Goal: Transaction & Acquisition: Purchase product/service

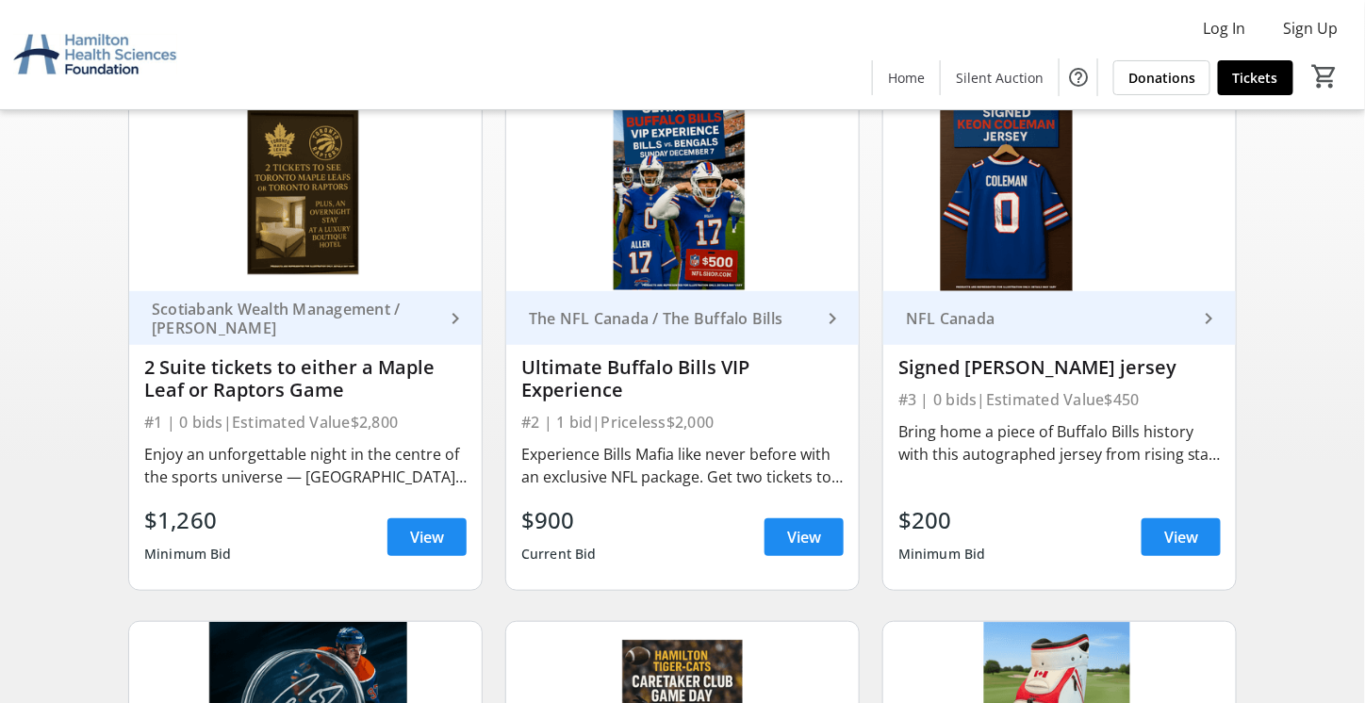
scroll to position [189, 0]
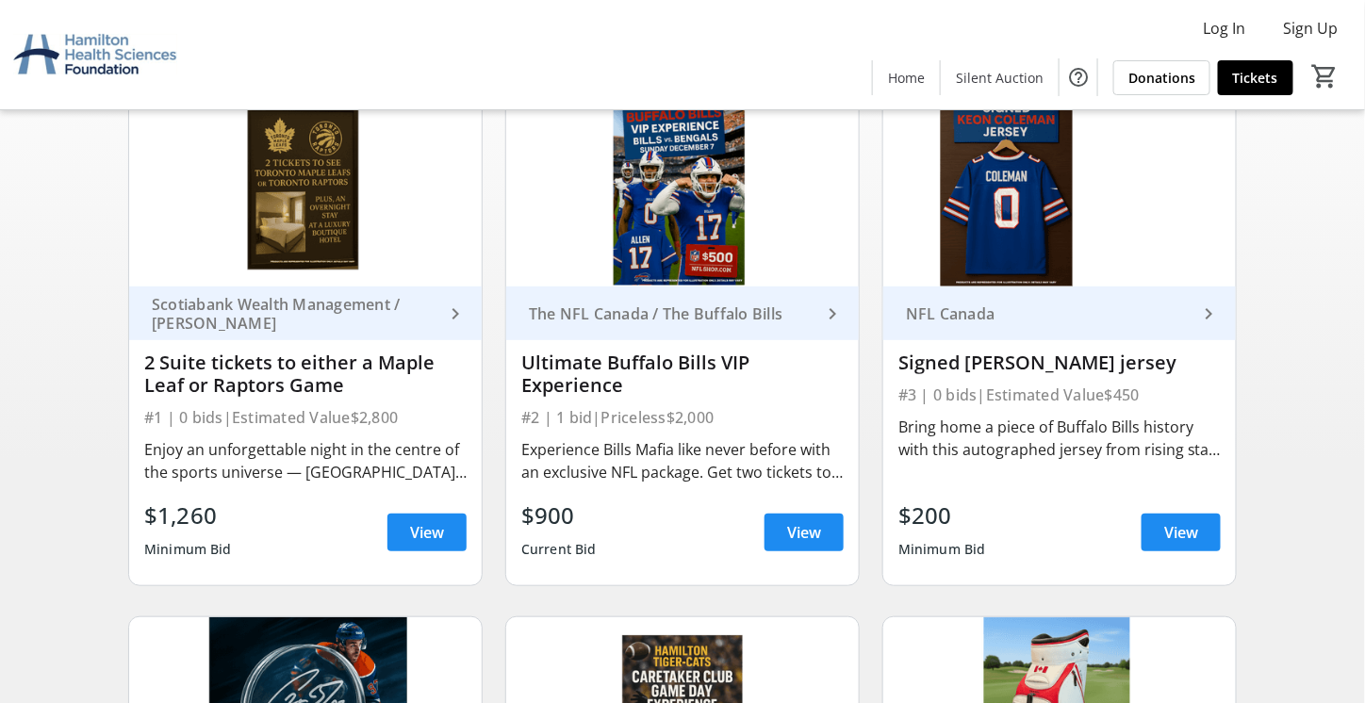
click at [359, 468] on div "Enjoy an unforgettable night in the centre of the sports universe — [GEOGRAPHIC…" at bounding box center [305, 460] width 322 height 45
click at [454, 310] on mat-icon "keyboard_arrow_right" at bounding box center [455, 314] width 23 height 23
click at [445, 534] on span at bounding box center [426, 532] width 79 height 45
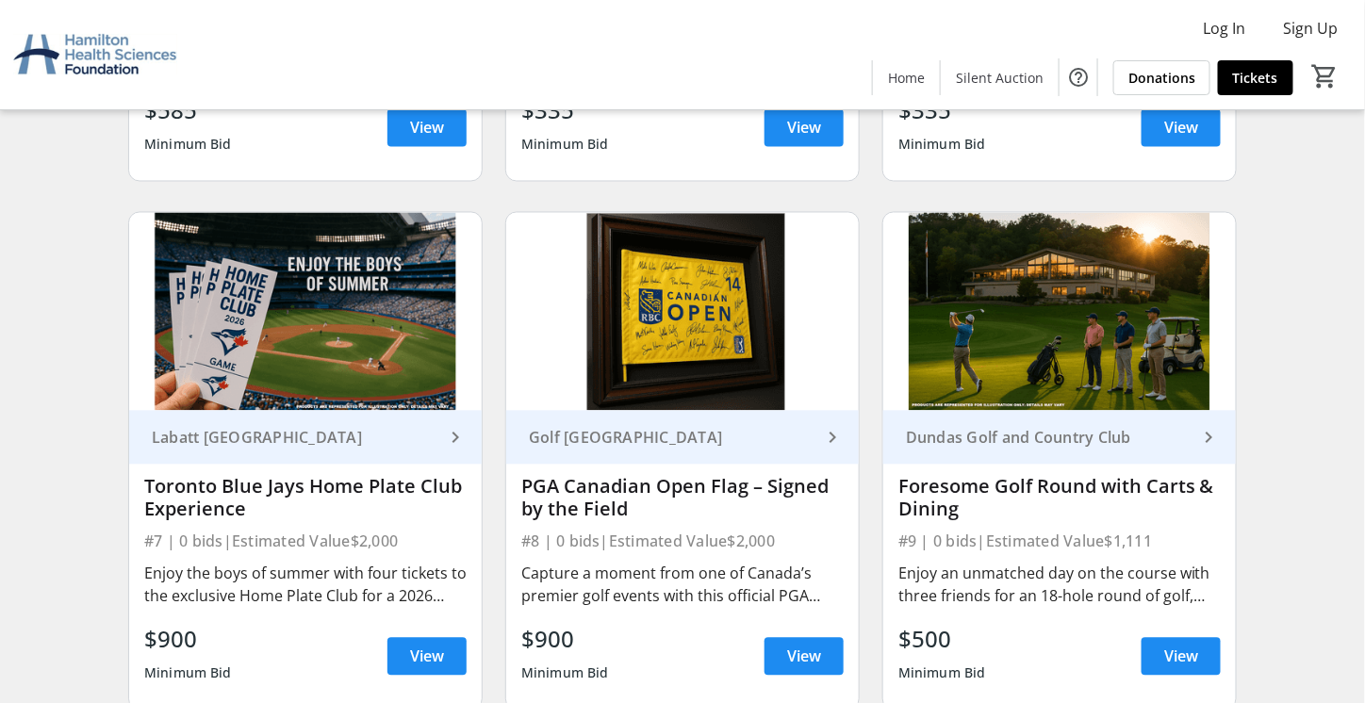
scroll to position [1225, 0]
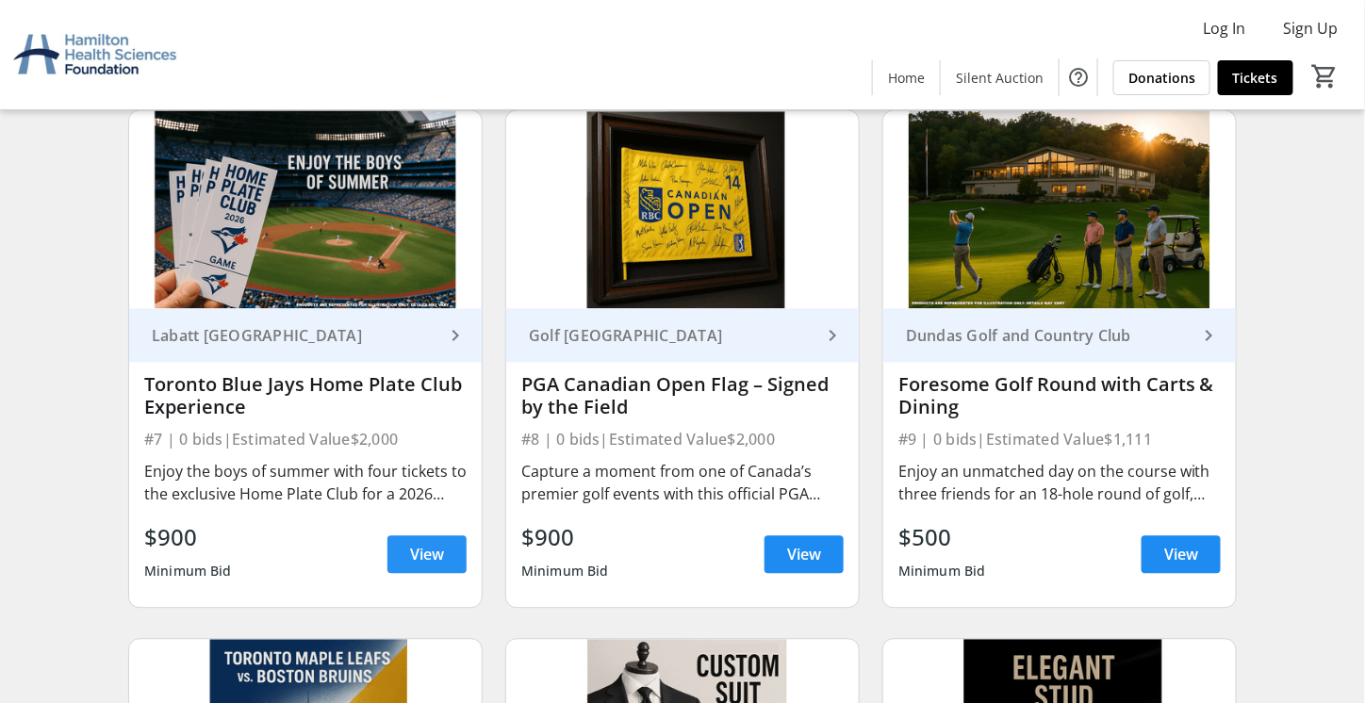
click at [435, 553] on span "View" at bounding box center [427, 554] width 34 height 23
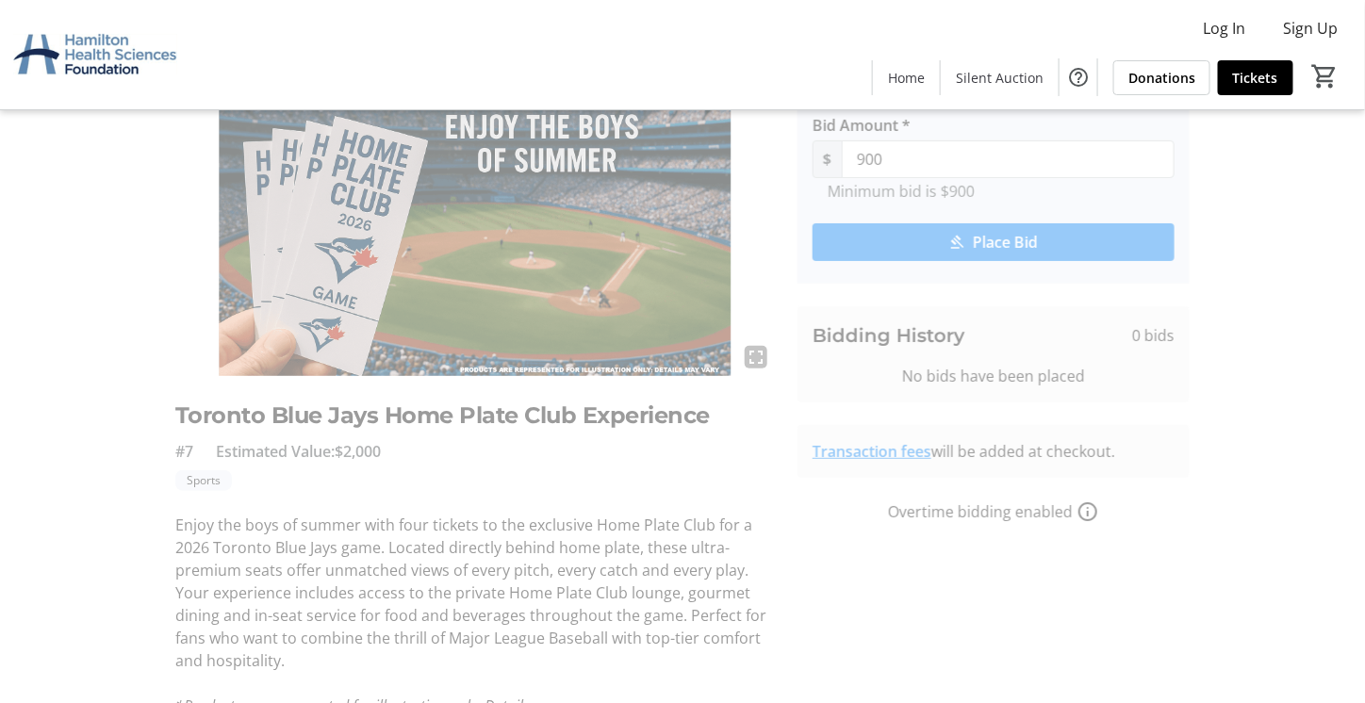
scroll to position [35, 0]
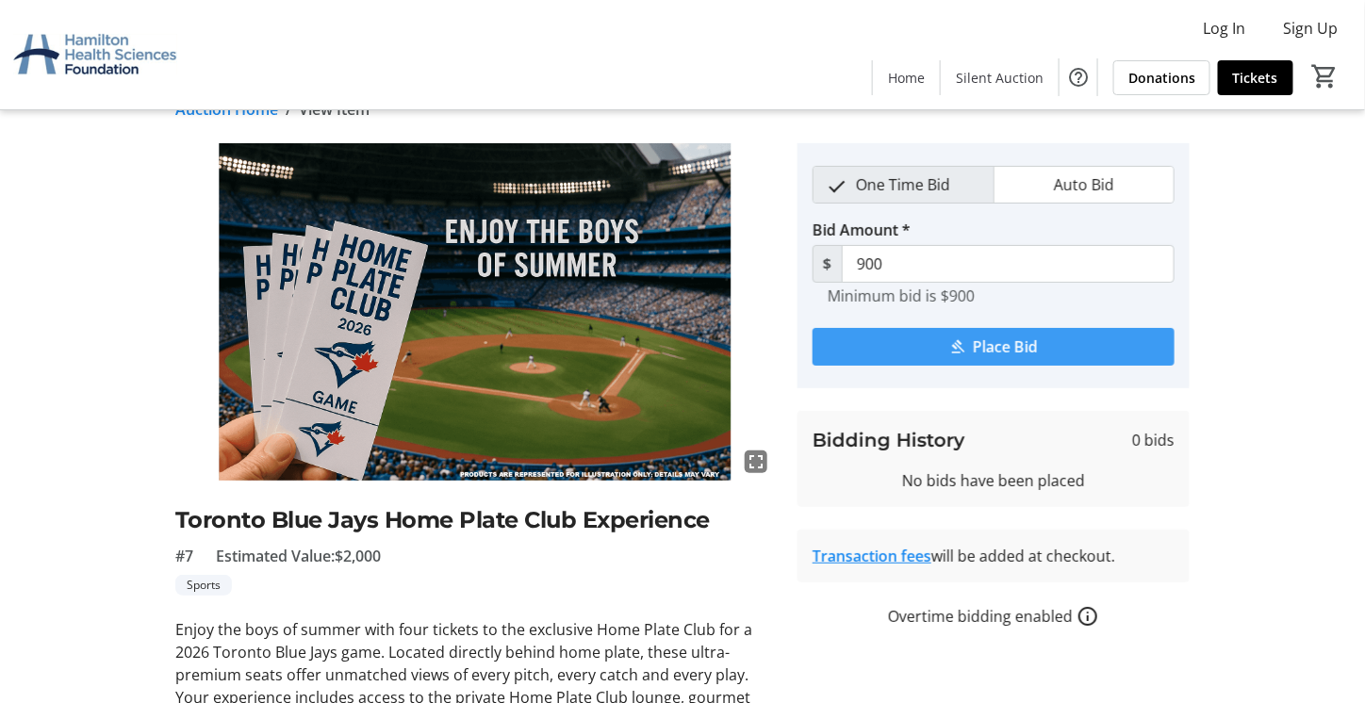
click at [988, 343] on span "Place Bid" at bounding box center [1006, 347] width 65 height 23
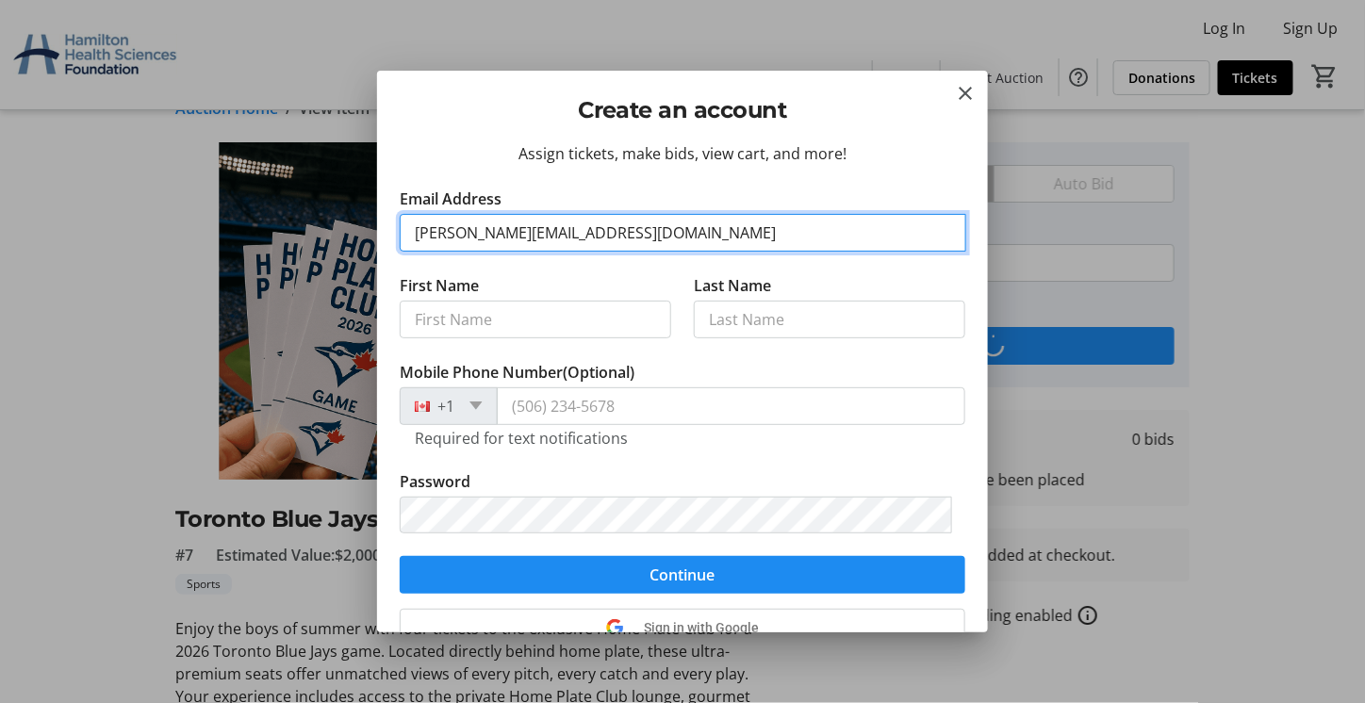
type input "colin@conexsys.com"
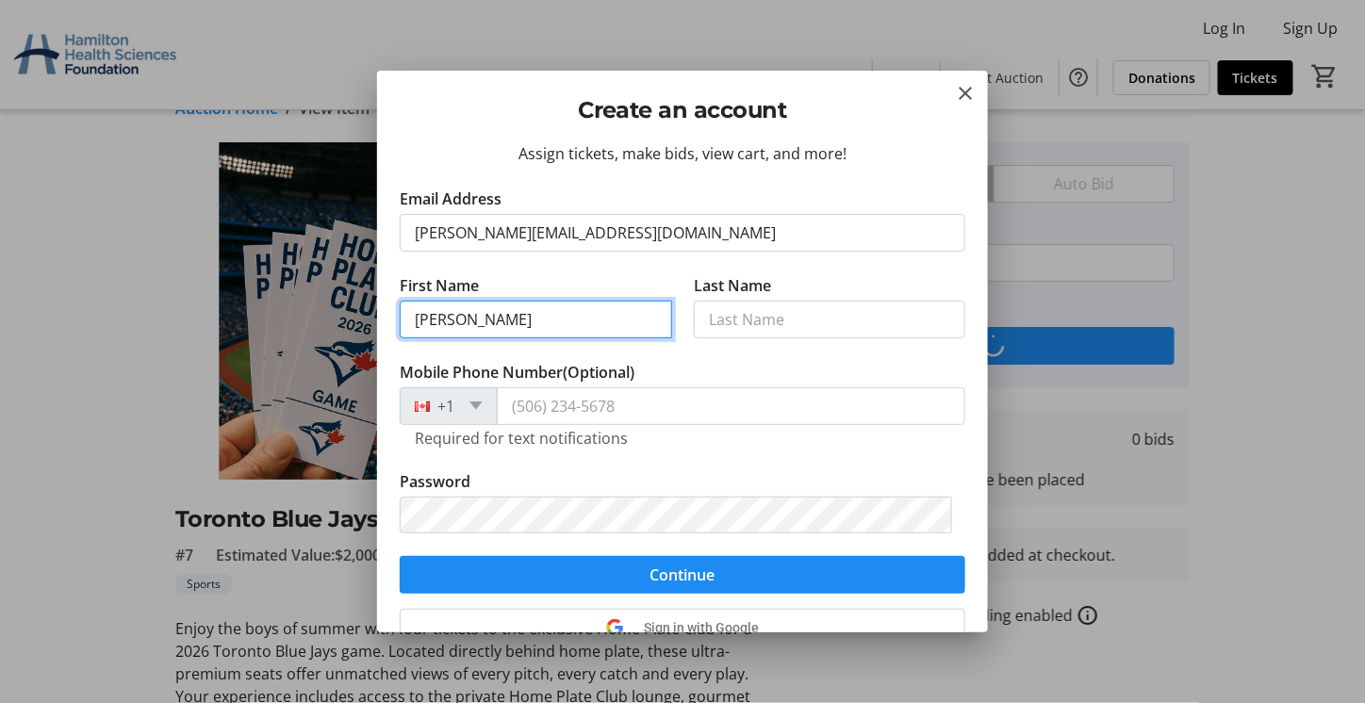
type input "Colin"
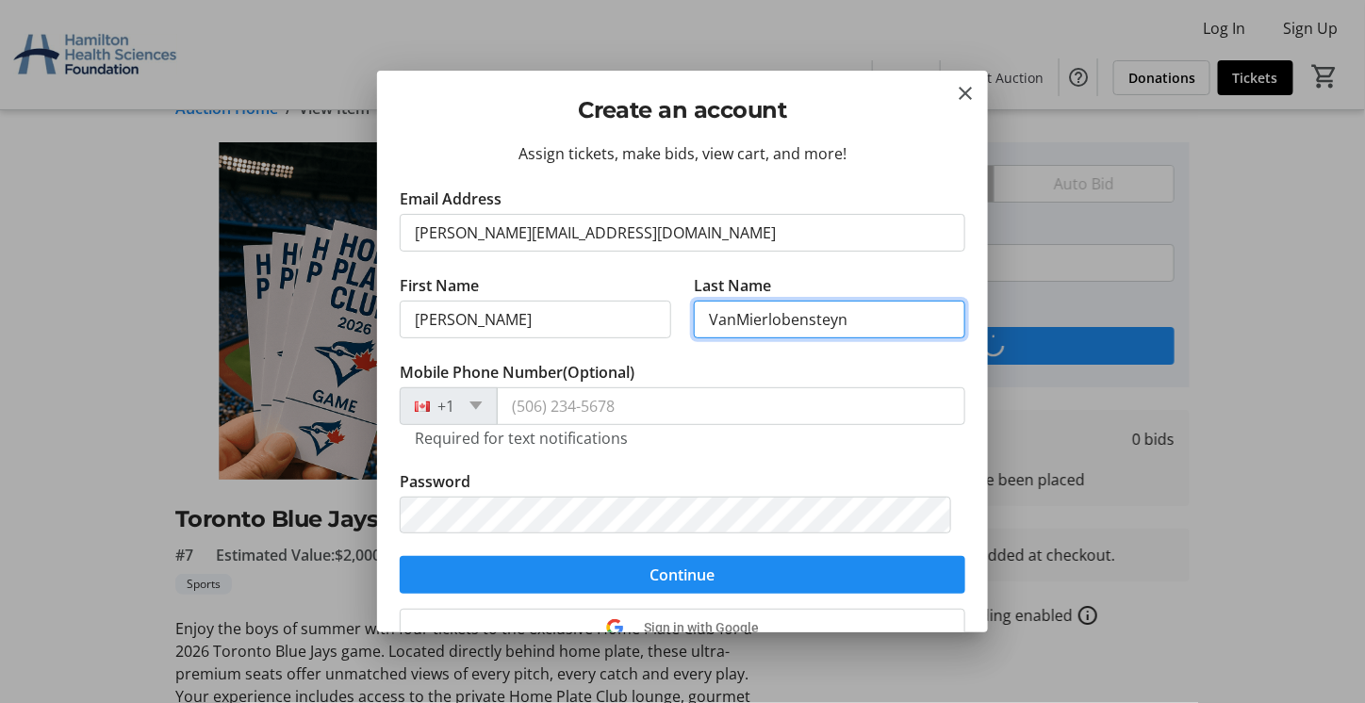
type input "VanMierlobensteyn"
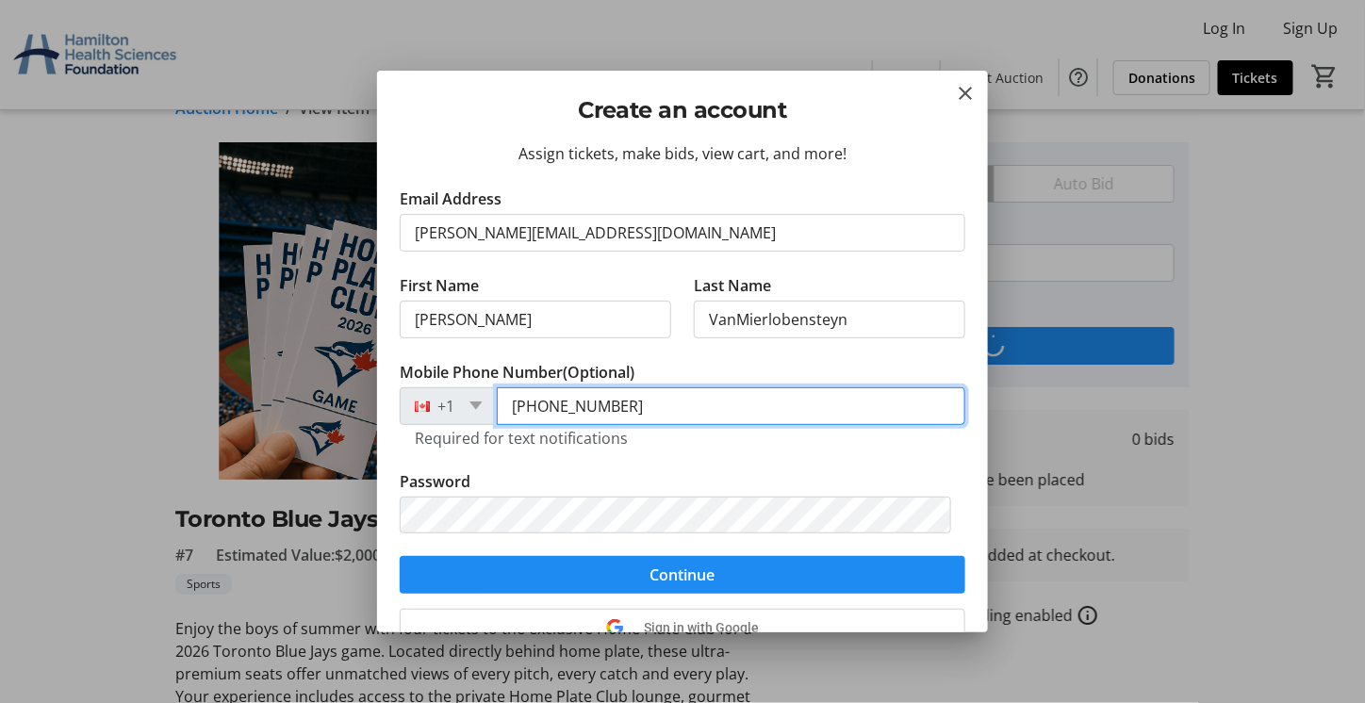
type input "(416) 886-5446"
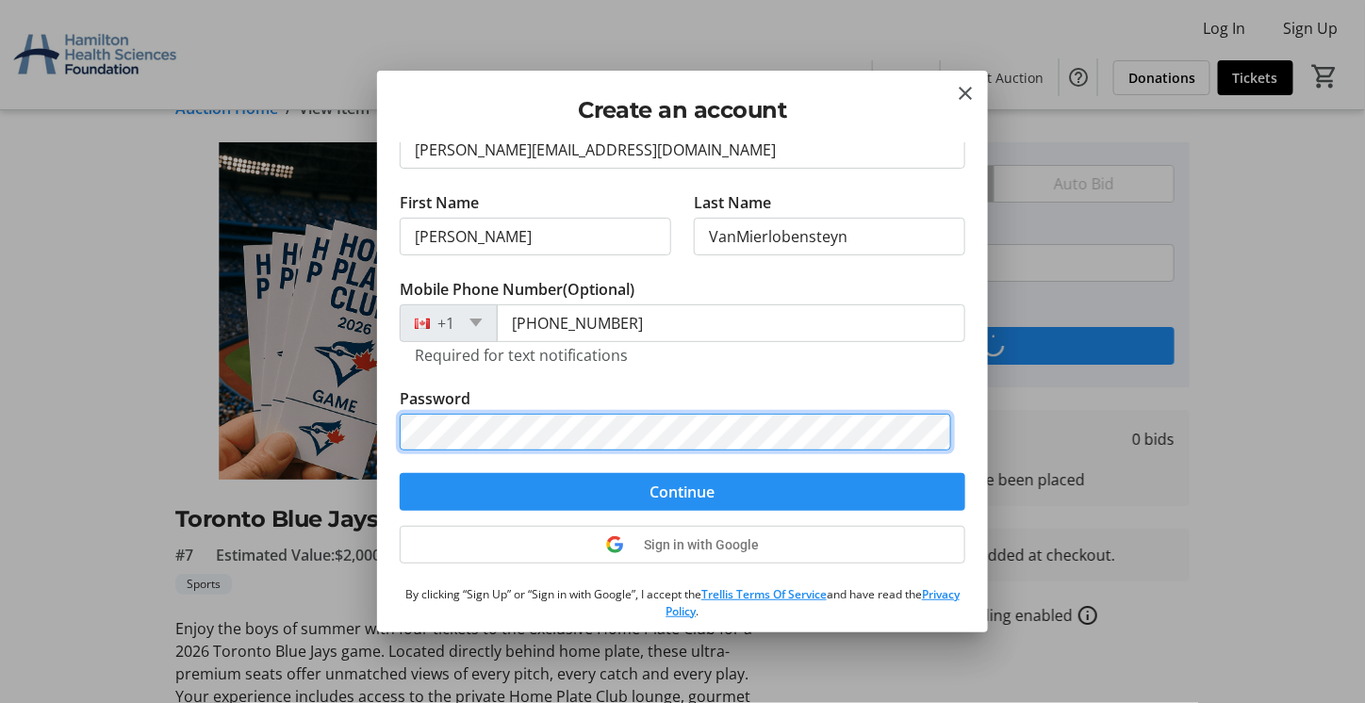
scroll to position [127, 0]
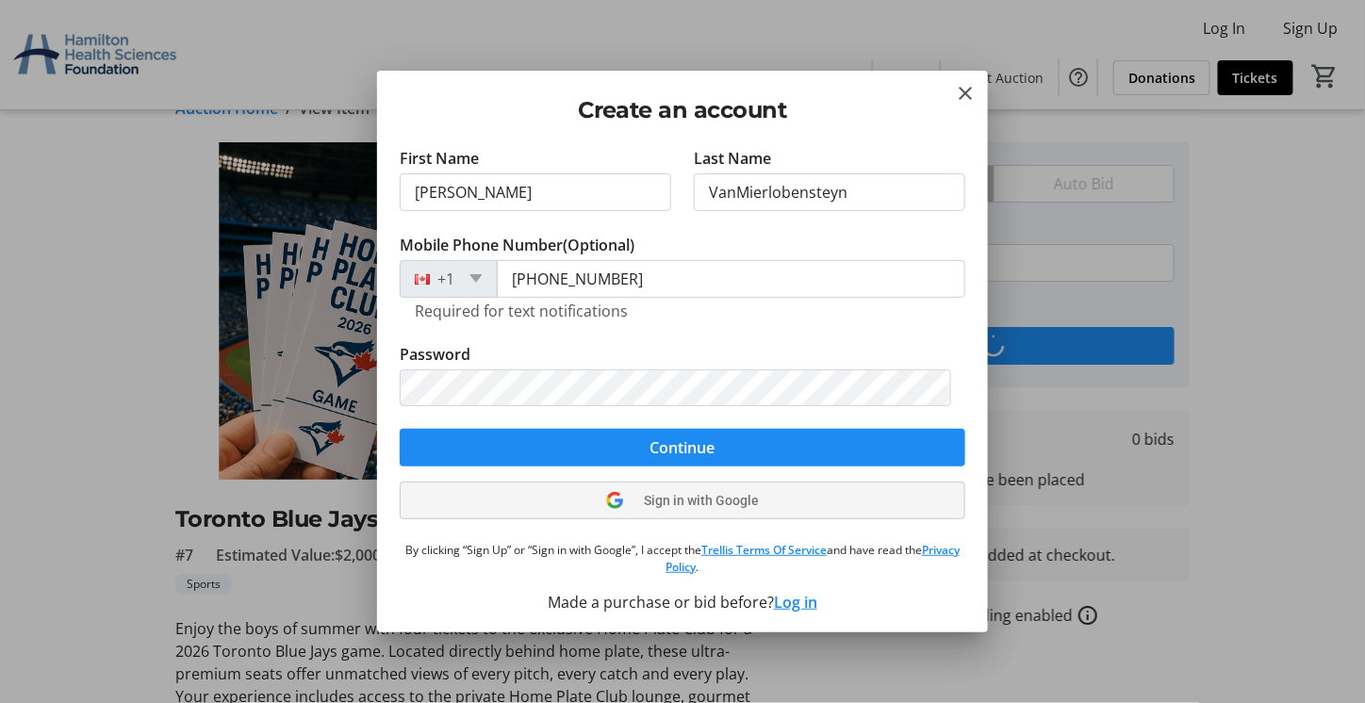
click at [683, 499] on span "Sign in with Google" at bounding box center [702, 500] width 115 height 15
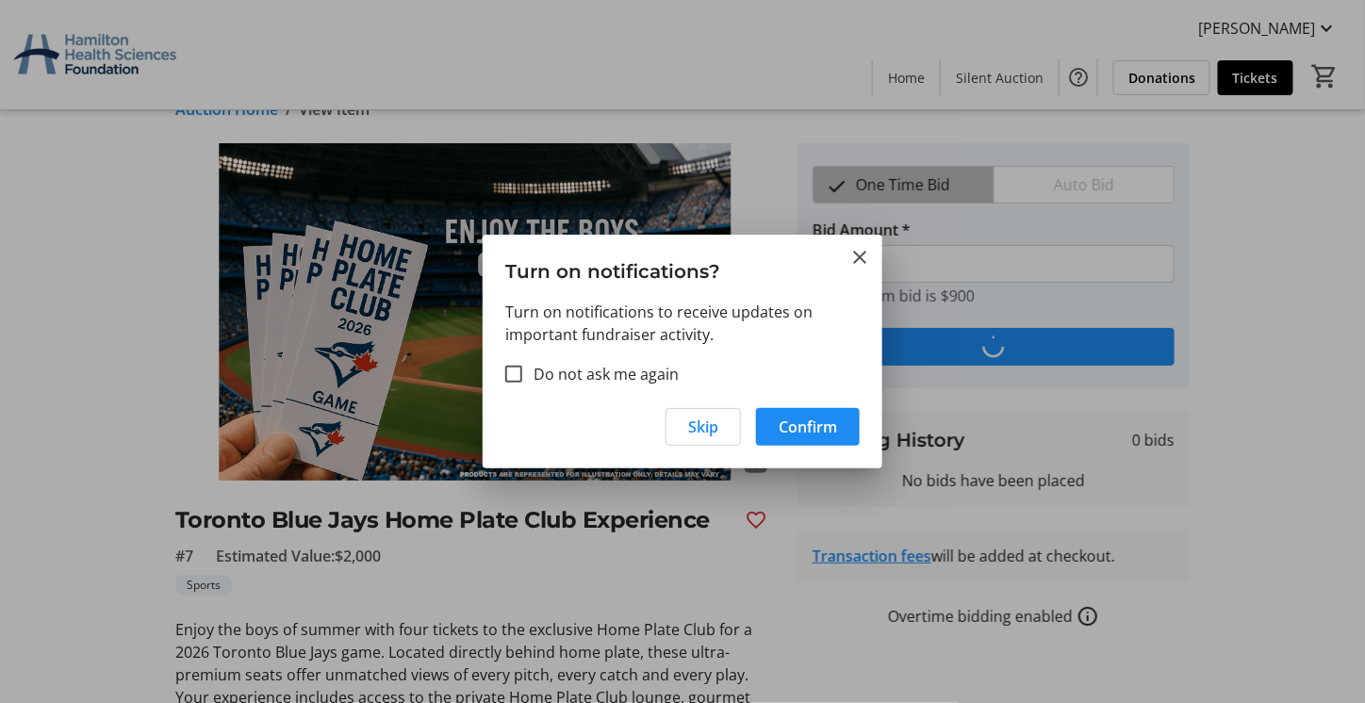
scroll to position [0, 0]
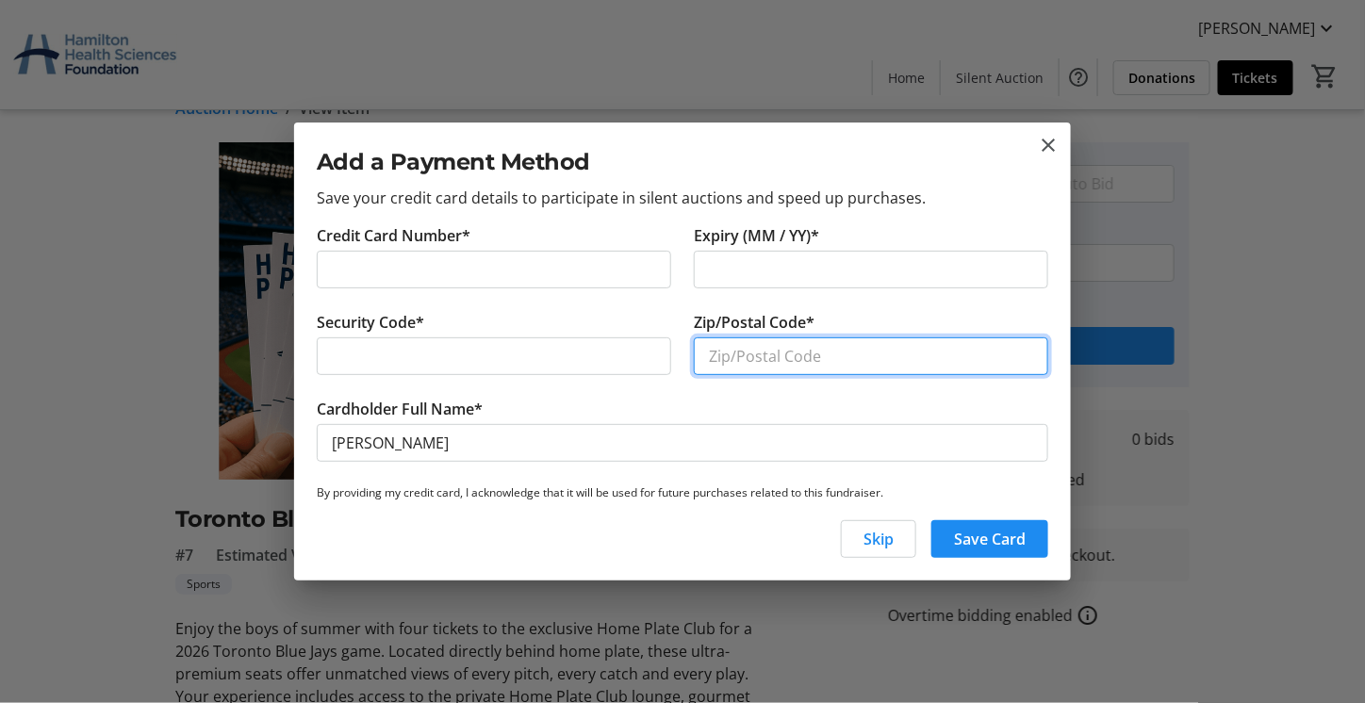
click at [769, 352] on input "Zip/Postal Code*" at bounding box center [871, 356] width 354 height 38
type input "L3M1X6"
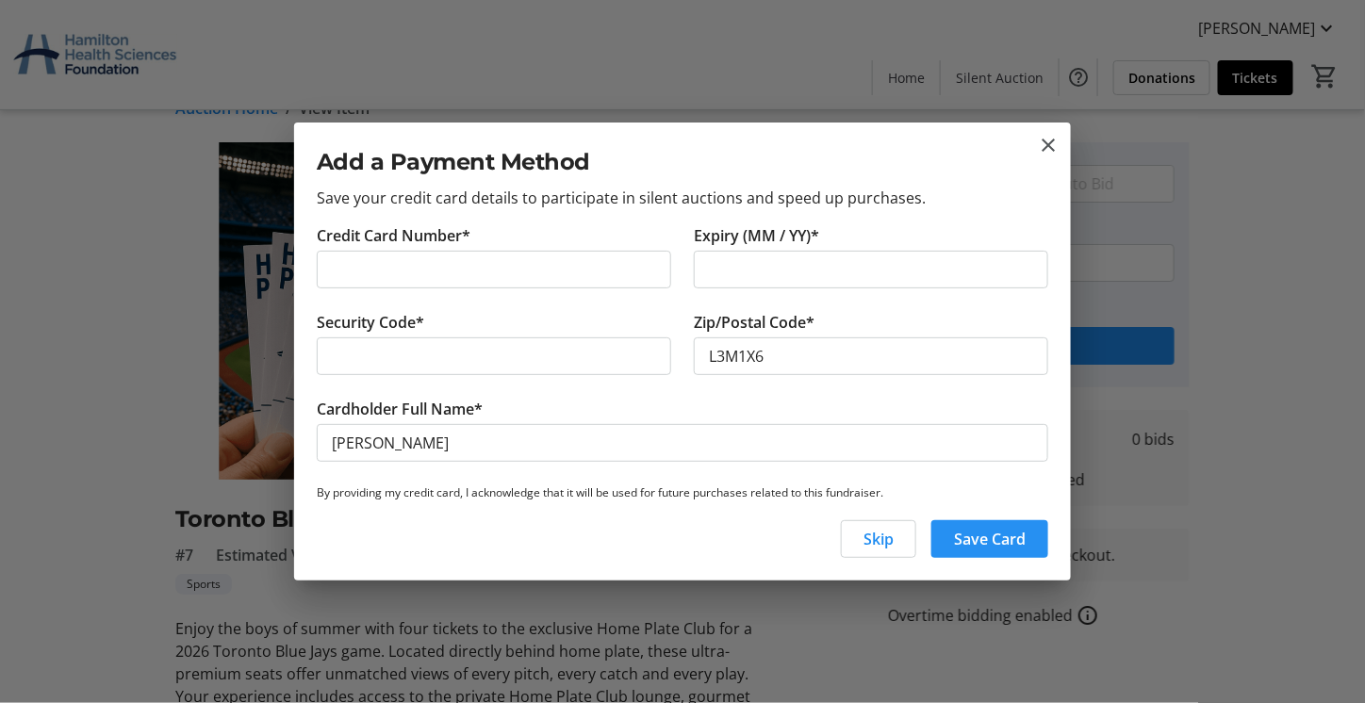
click at [985, 534] on span "Save Card" at bounding box center [990, 539] width 72 height 23
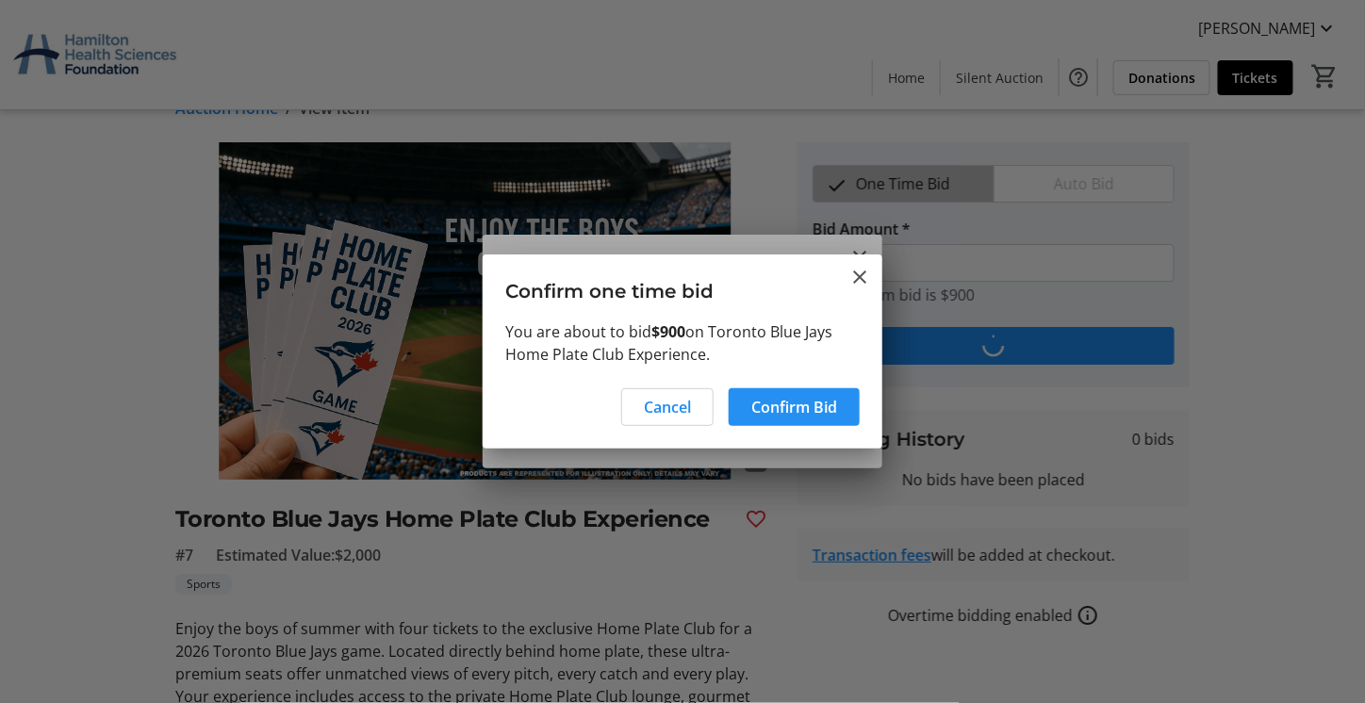
click at [806, 407] on span "Confirm Bid" at bounding box center [794, 407] width 86 height 23
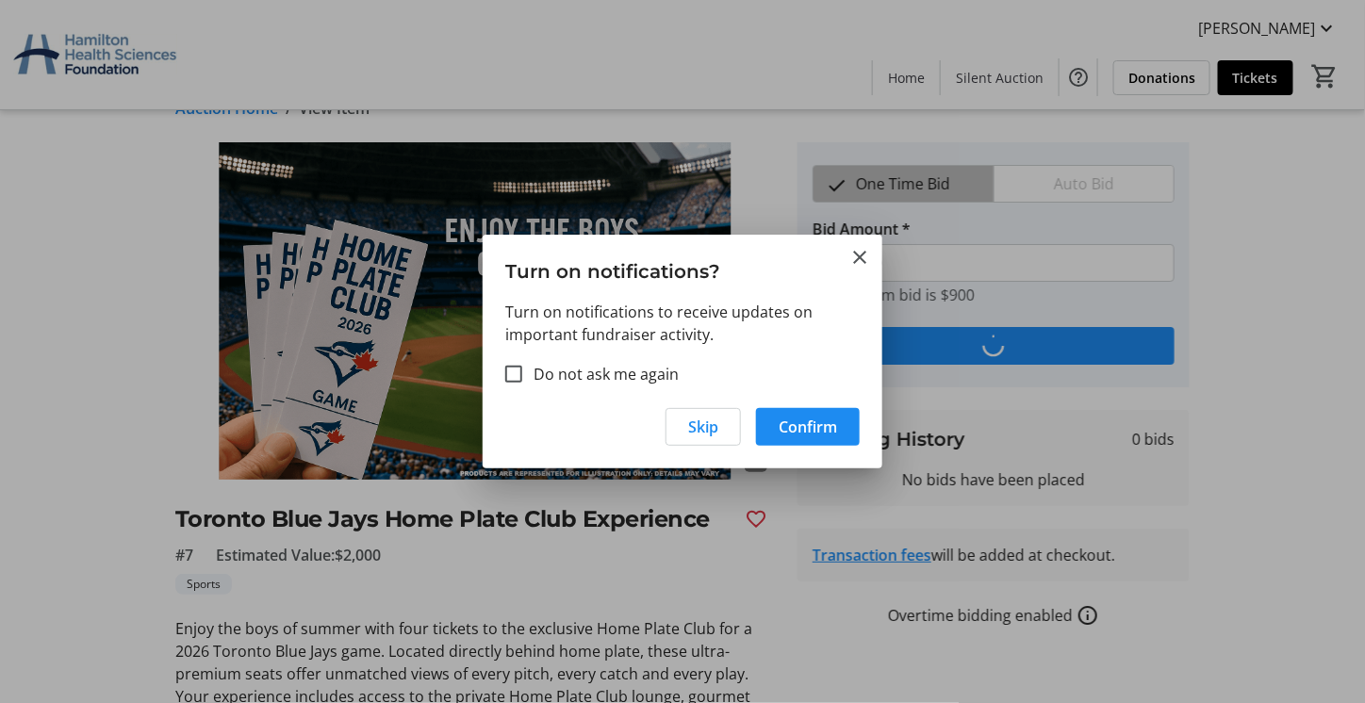
scroll to position [35, 0]
type input "990"
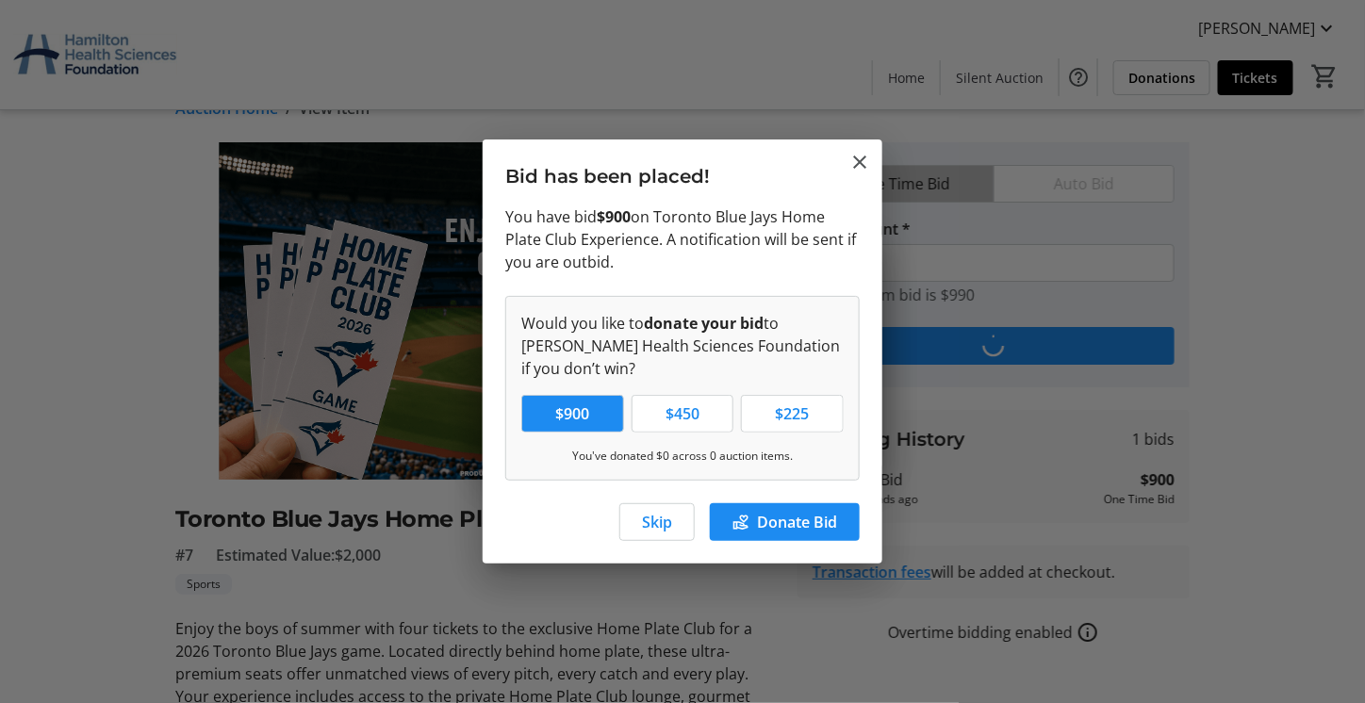
scroll to position [0, 0]
click at [660, 527] on span "Skip" at bounding box center [657, 522] width 30 height 23
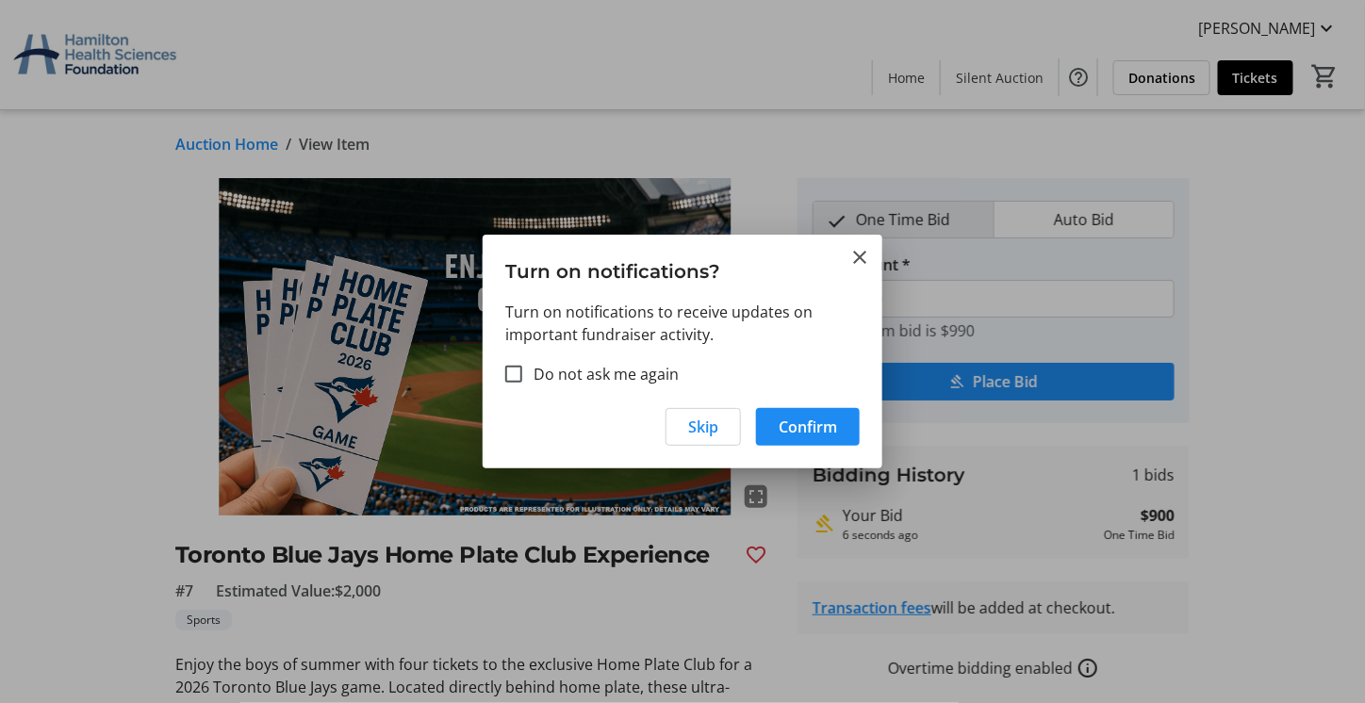
scroll to position [35, 0]
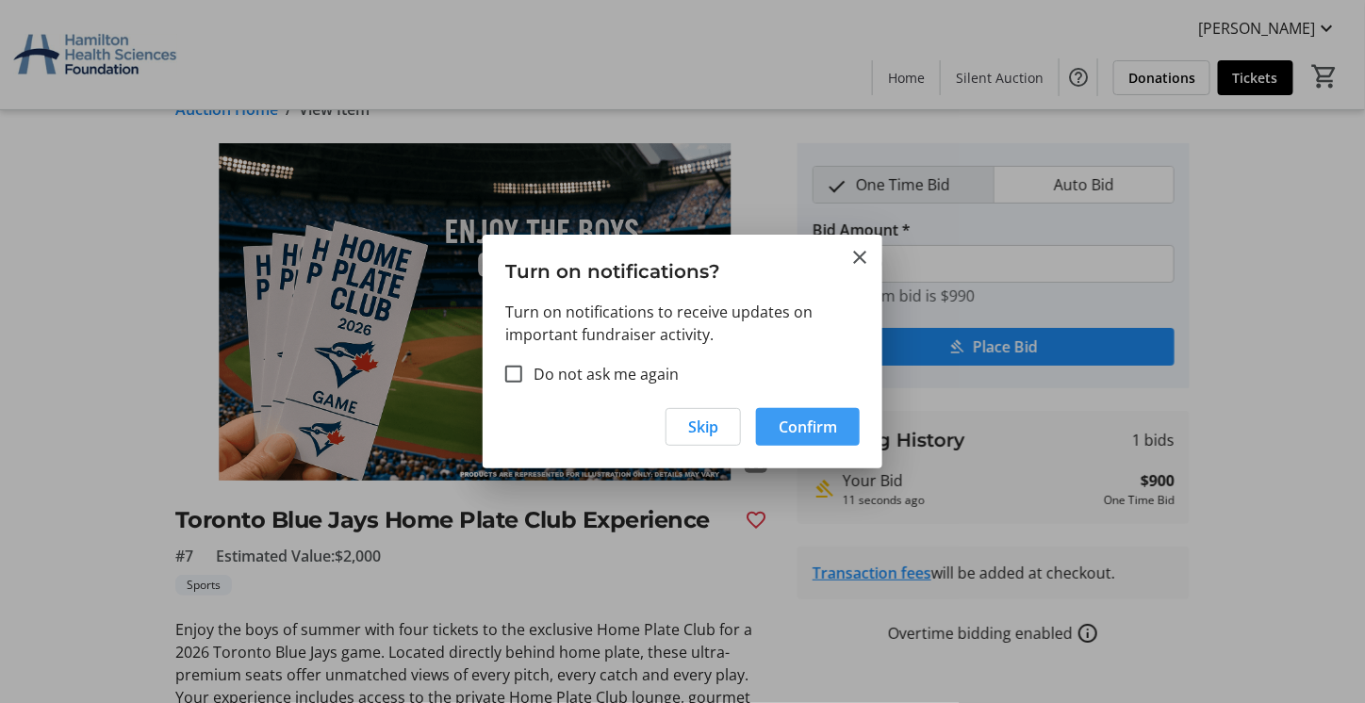
click at [802, 432] on span "Confirm" at bounding box center [808, 427] width 58 height 23
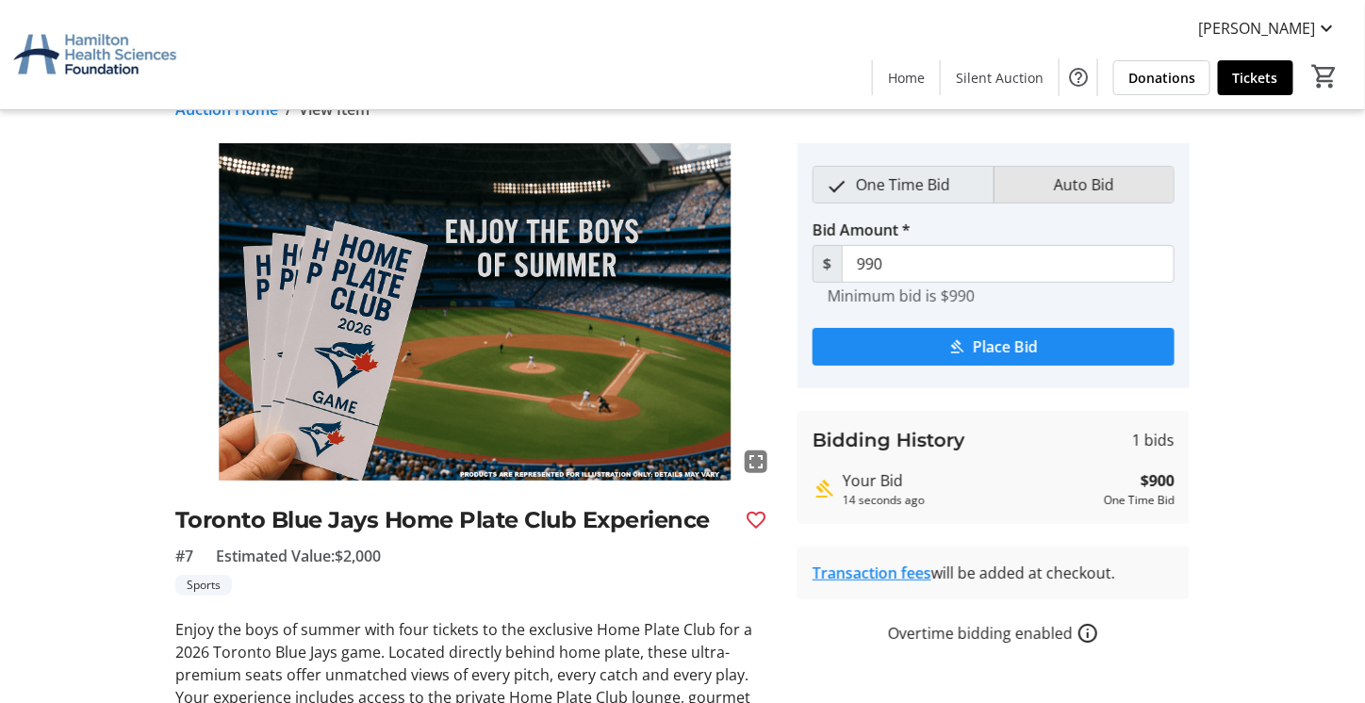
click at [1076, 179] on span "Auto Bid" at bounding box center [1084, 185] width 83 height 36
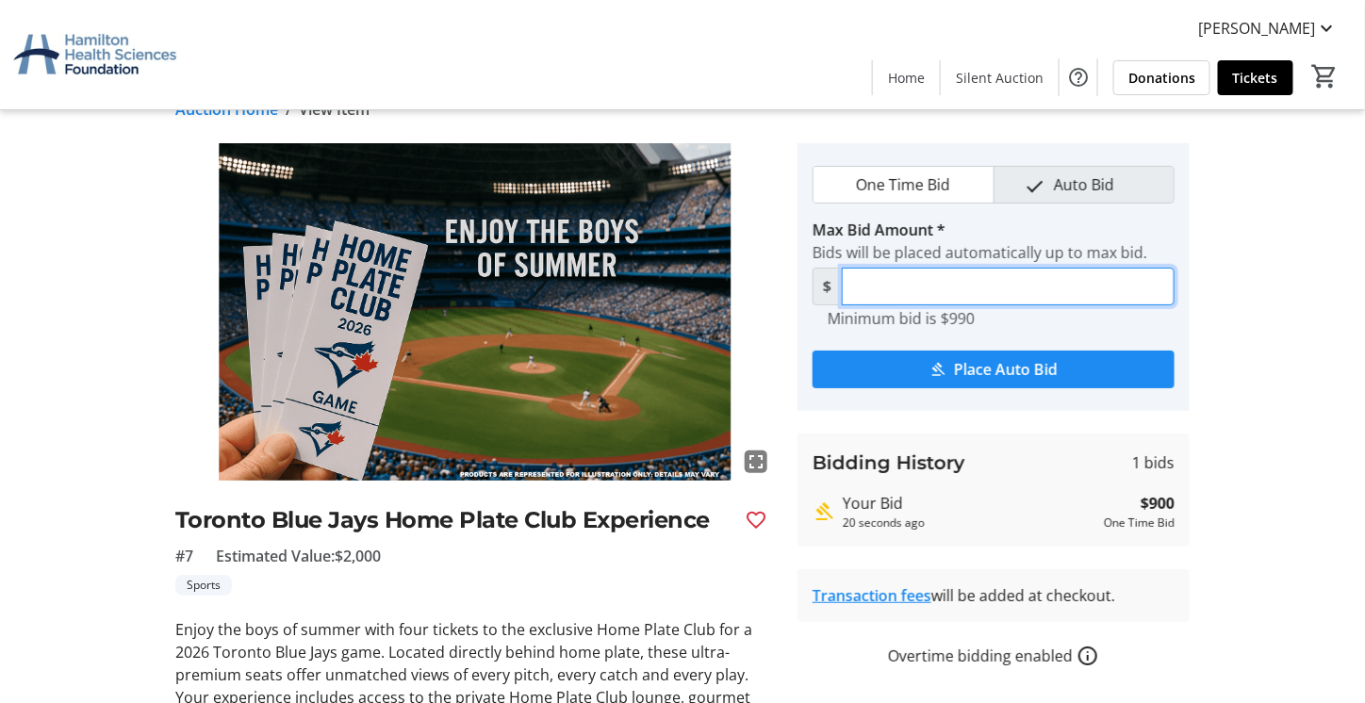
click at [923, 287] on input "Max Bid Amount *" at bounding box center [1008, 287] width 333 height 38
drag, startPoint x: 916, startPoint y: 279, endPoint x: 794, endPoint y: 279, distance: 122.5
click at [794, 279] on tr-auction-item-bidding-ui "One Time Bid Auto Bid Max Bid Amount * Bids will be placed automatically up to …" at bounding box center [993, 529] width 415 height 773
type input "2,000"
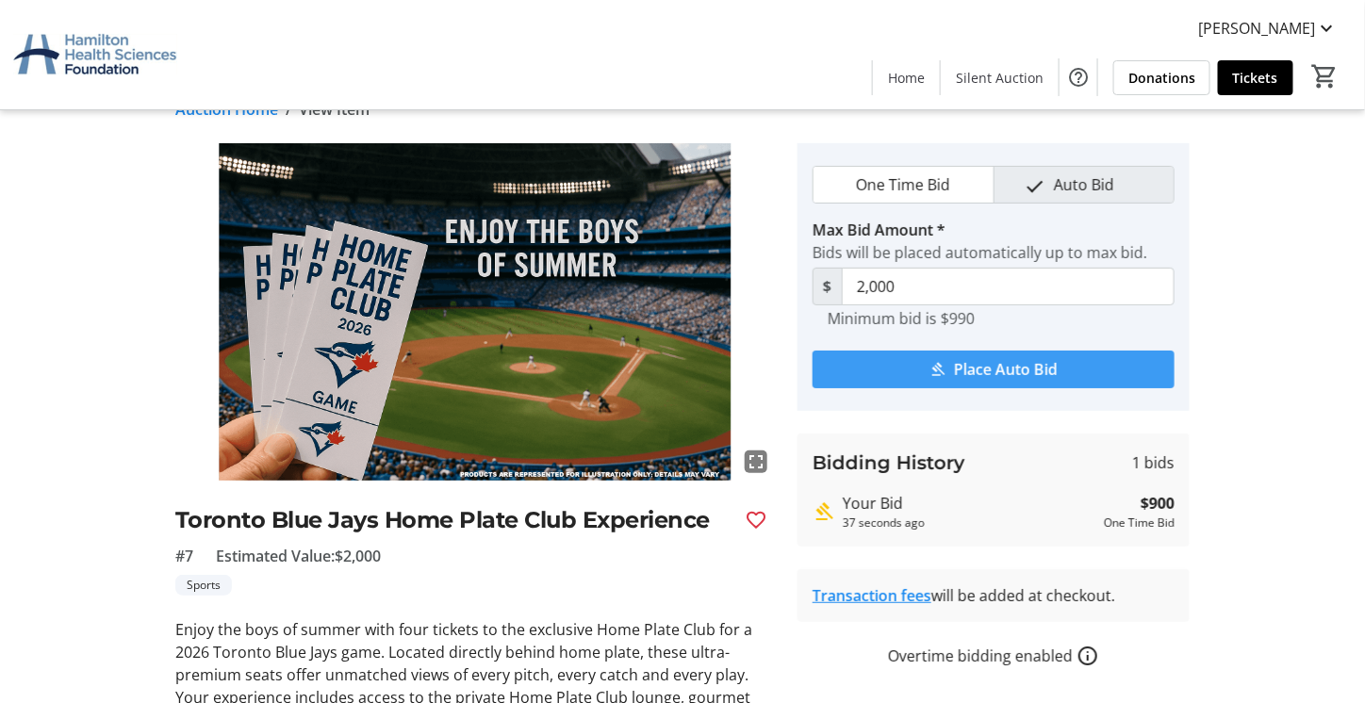
click at [987, 370] on span "Place Auto Bid" at bounding box center [1006, 369] width 104 height 23
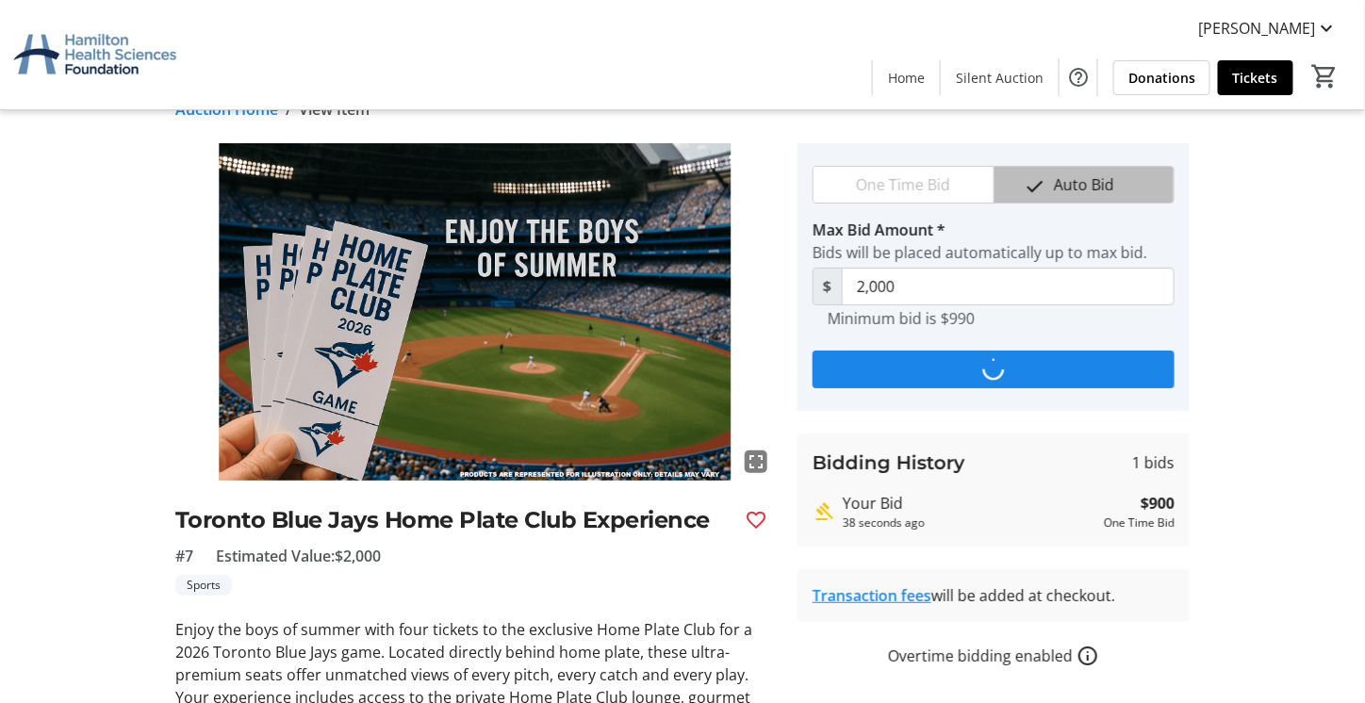
scroll to position [0, 0]
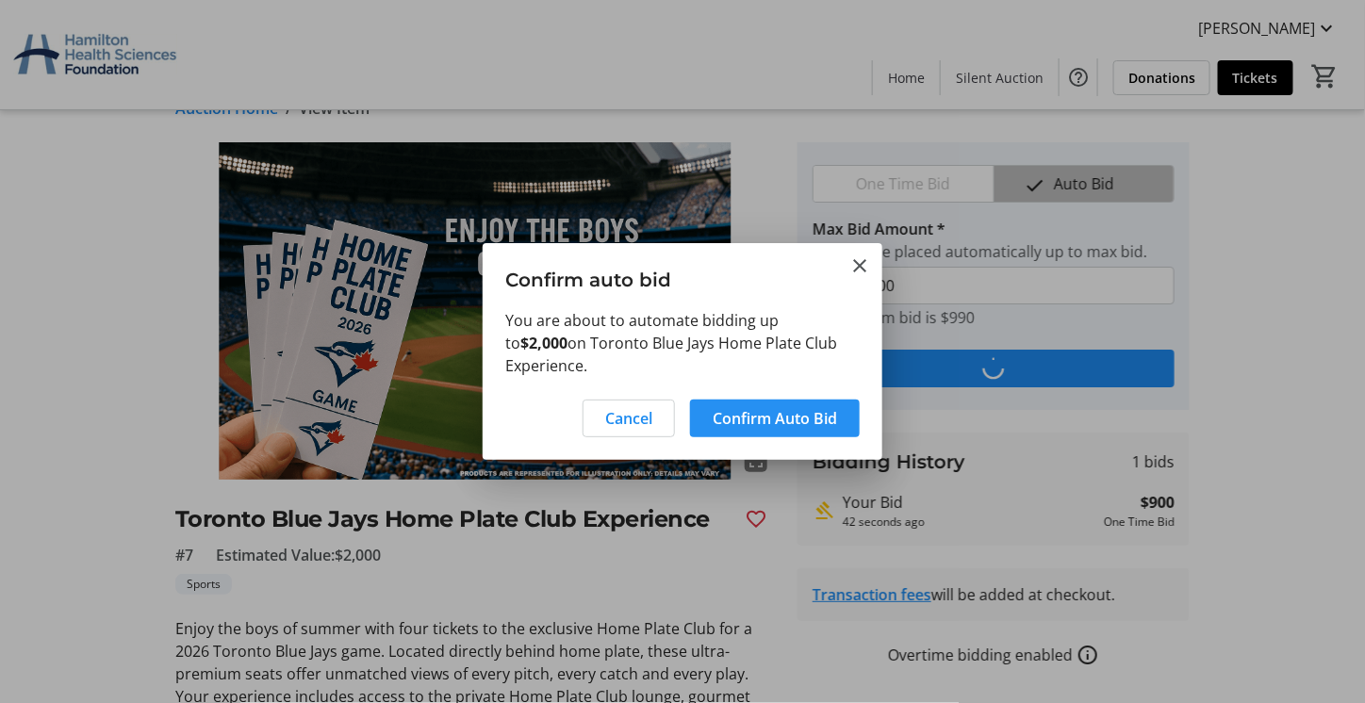
click at [792, 407] on span "Confirm Auto Bid" at bounding box center [775, 418] width 124 height 23
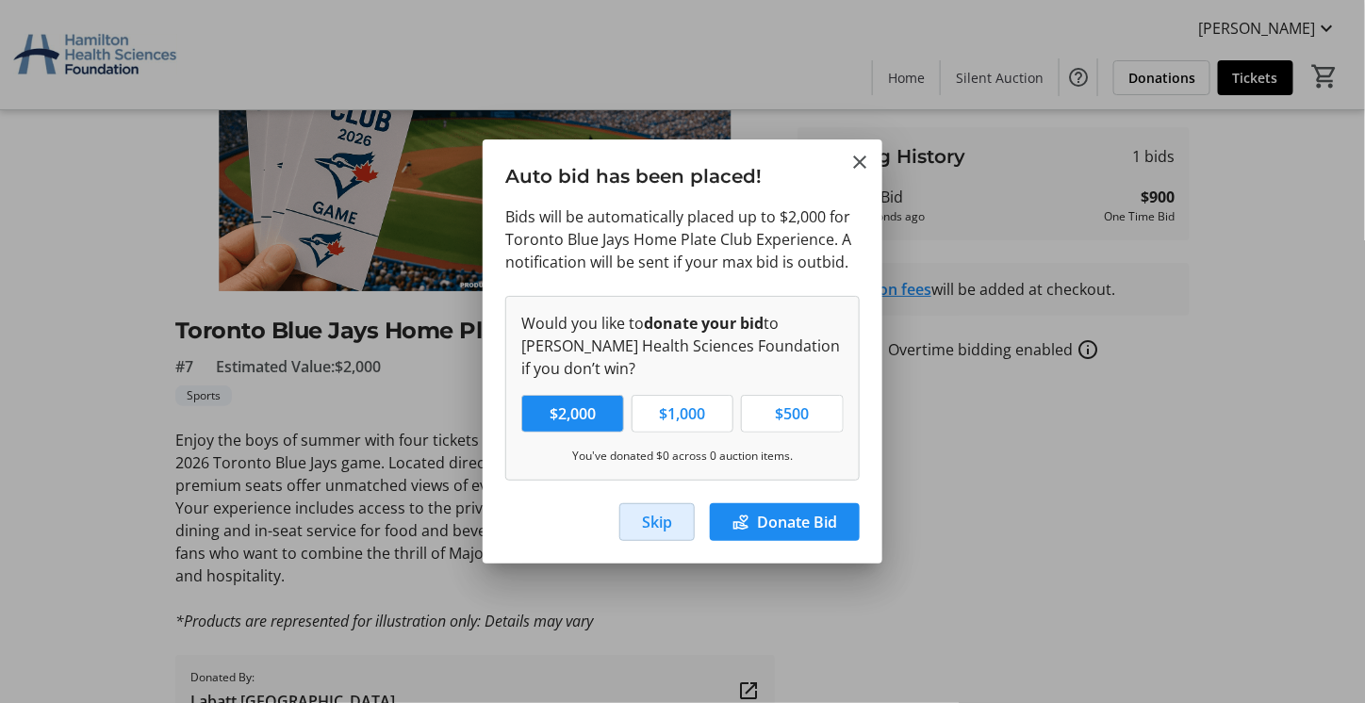
click at [653, 521] on span "Skip" at bounding box center [657, 522] width 30 height 23
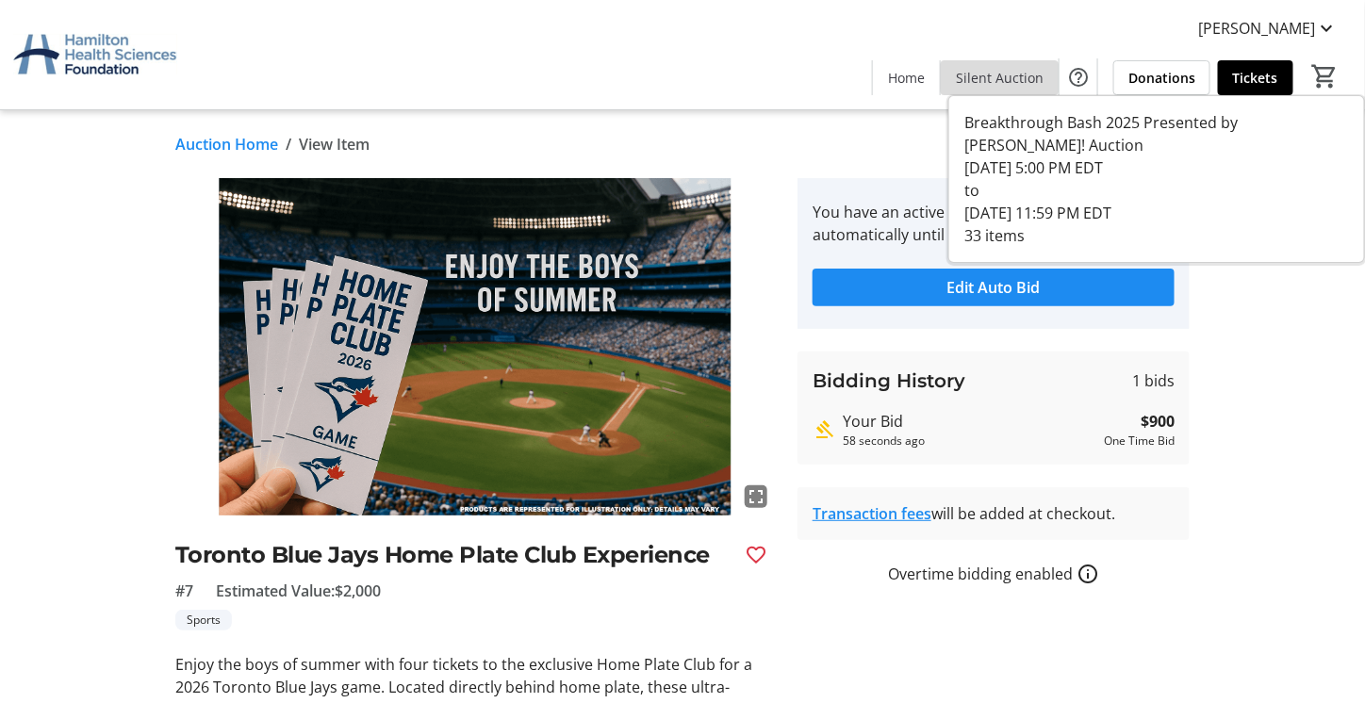
click at [1029, 76] on span "Silent Auction" at bounding box center [1000, 78] width 88 height 20
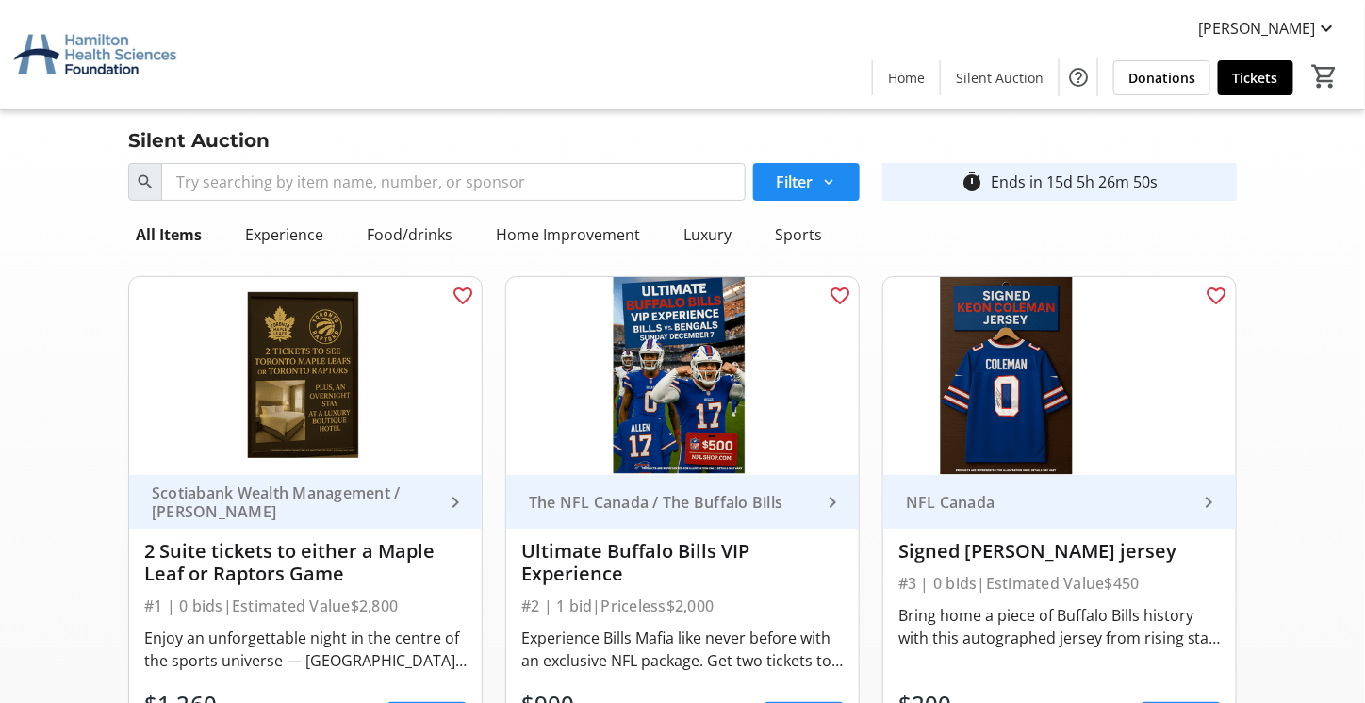
drag, startPoint x: 1277, startPoint y: 175, endPoint x: 1273, endPoint y: 167, distance: 9.7
